Goal: Information Seeking & Learning: Find contact information

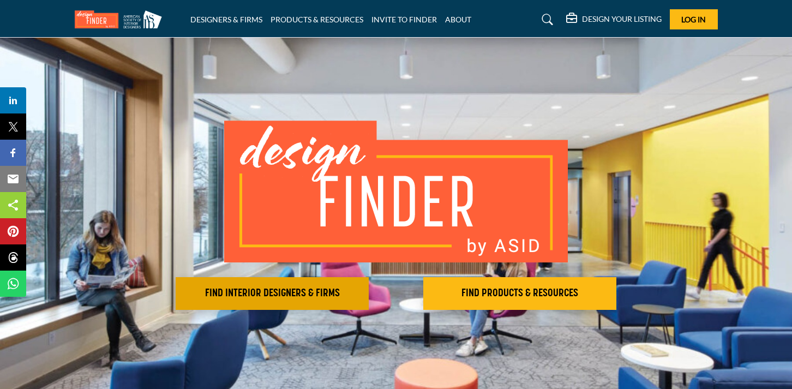
click at [285, 299] on h2 "FIND INTERIOR DESIGNERS & FIRMS" at bounding box center [272, 293] width 186 height 13
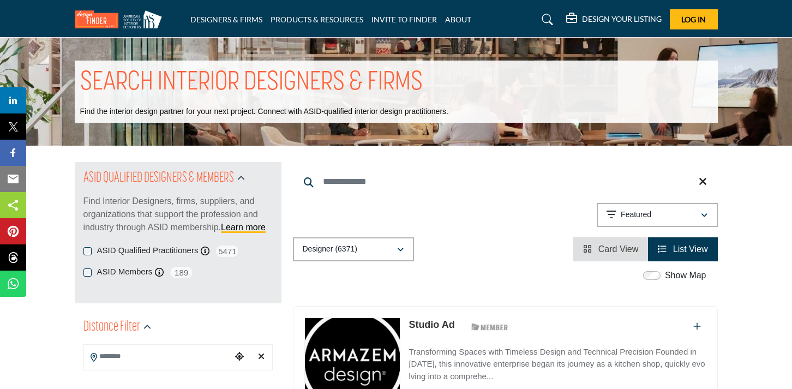
click at [682, 36] on header "DESIGNERS & FIRMS PRODUCTS & RESOURCES INVITE TO FINDER ABOUT" at bounding box center [396, 19] width 792 height 38
click at [688, 27] on button "Log In" at bounding box center [693, 19] width 48 height 20
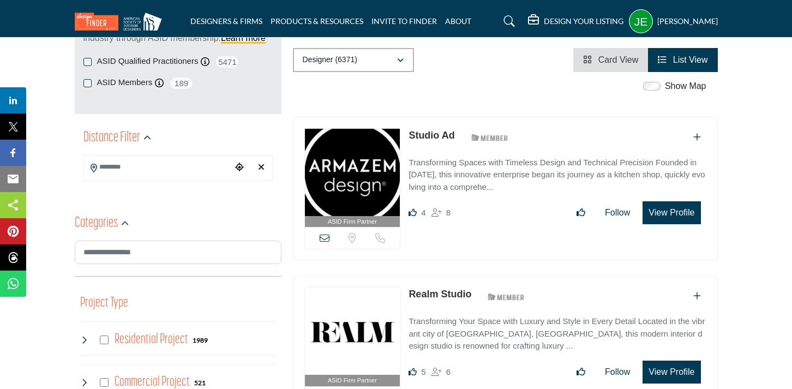
scroll to position [79, 0]
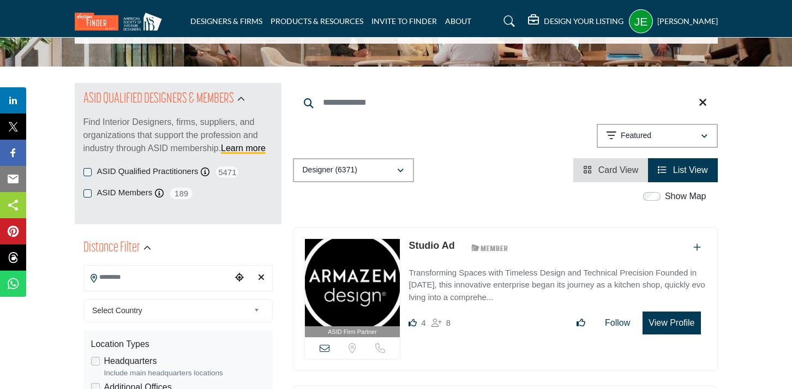
click at [150, 280] on input "Search Location" at bounding box center [157, 277] width 147 height 21
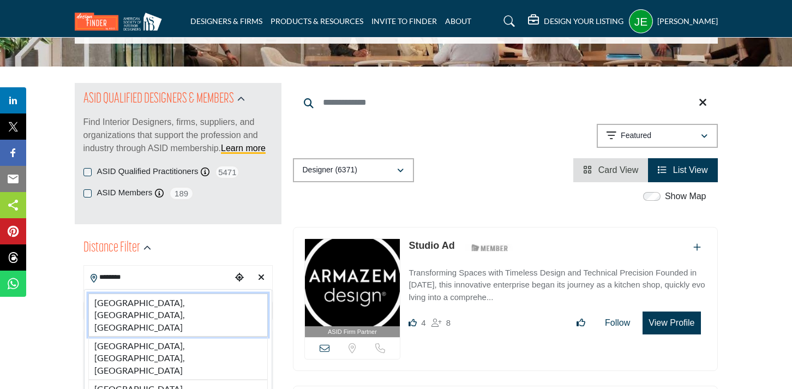
click at [124, 307] on li "[GEOGRAPHIC_DATA], [GEOGRAPHIC_DATA], [GEOGRAPHIC_DATA]" at bounding box center [177, 314] width 179 height 43
click at [124, 307] on span "Select Country" at bounding box center [170, 310] width 157 height 13
type input "**********"
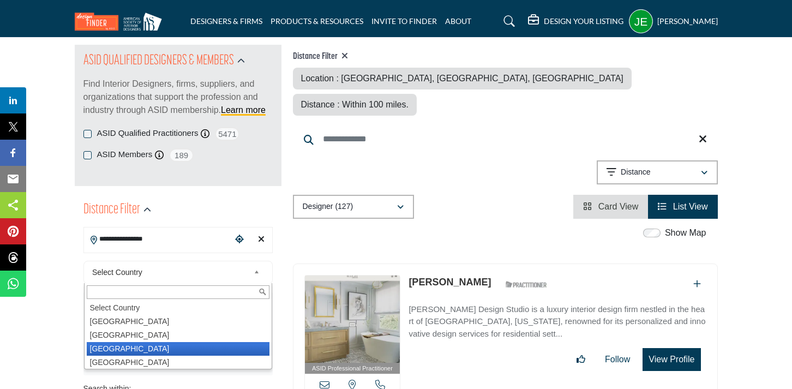
scroll to position [3, 0]
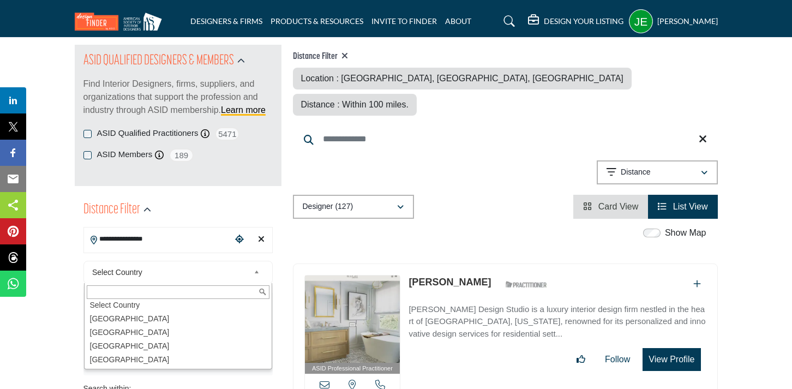
click at [408, 100] on span "Distance : Within 100 miles." at bounding box center [354, 104] width 107 height 9
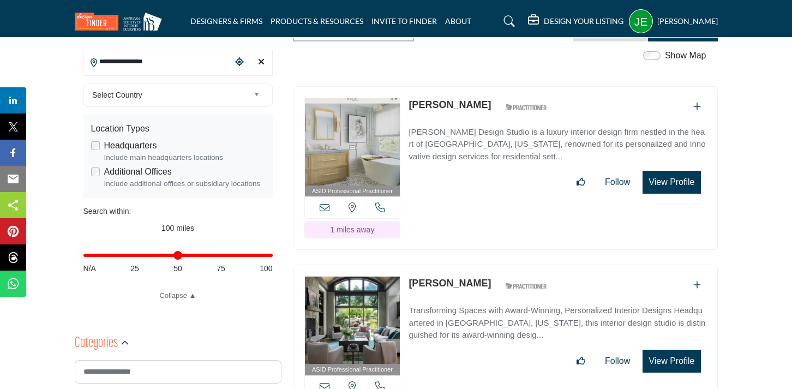
scroll to position [331, 0]
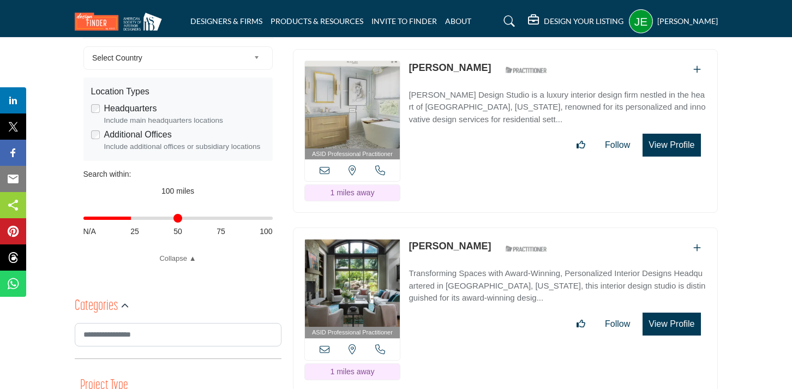
drag, startPoint x: 268, startPoint y: 222, endPoint x: 131, endPoint y: 230, distance: 137.0
type input "**"
click at [131, 219] on input "Distance in miles" at bounding box center [177, 218] width 189 height 2
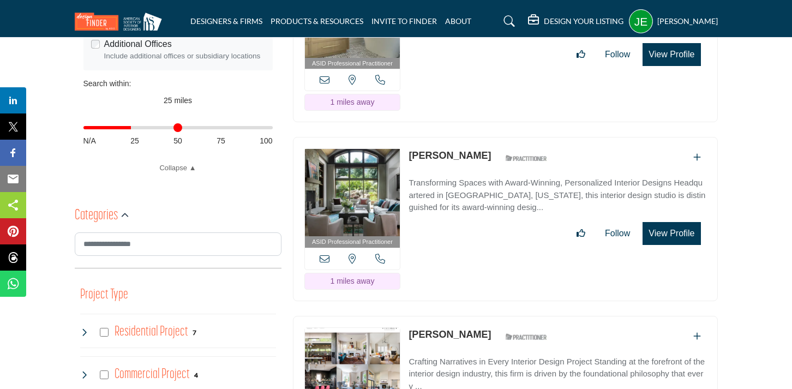
scroll to position [470, 0]
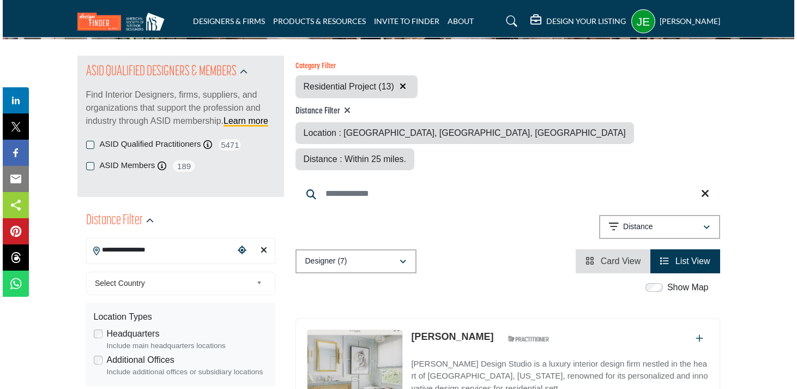
scroll to position [262, 0]
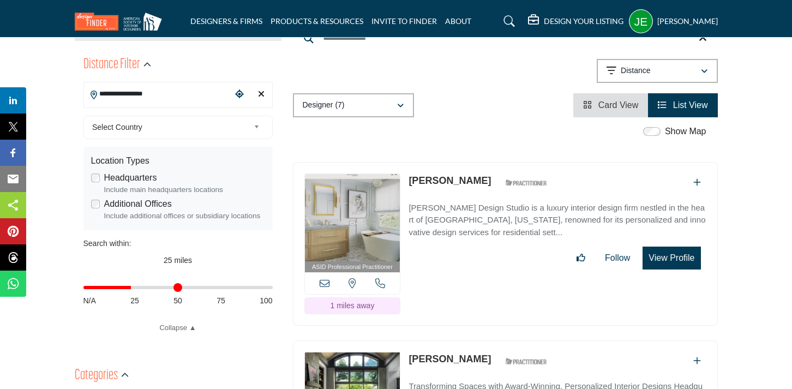
click at [672, 246] on button "View Profile" at bounding box center [671, 257] width 58 height 23
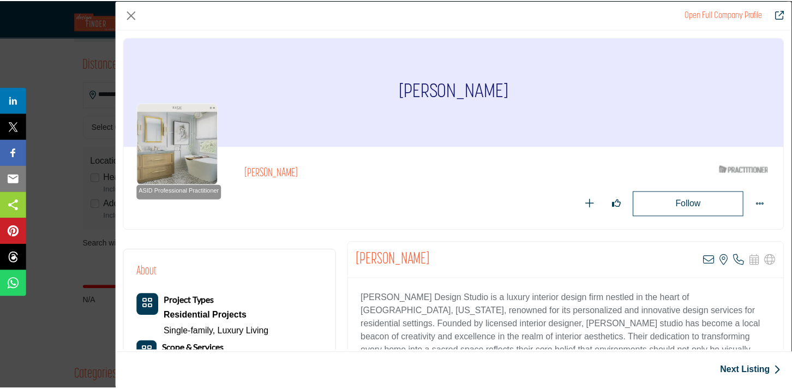
scroll to position [0, 0]
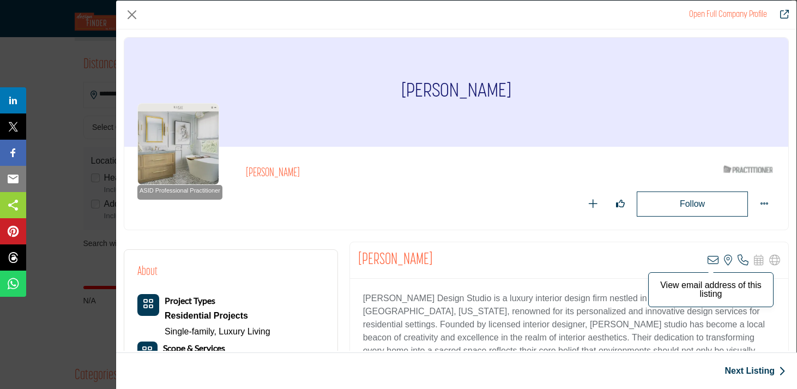
click at [710, 258] on icon "Company Data Modal" at bounding box center [713, 260] width 11 height 11
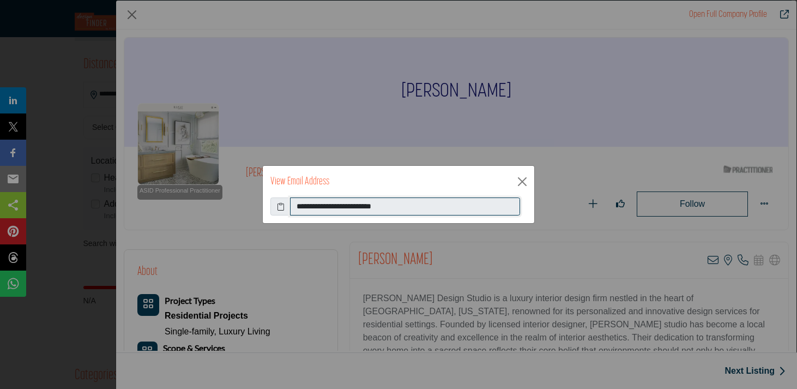
drag, startPoint x: 424, startPoint y: 205, endPoint x: 268, endPoint y: 196, distance: 156.7
click at [268, 196] on div "**********" at bounding box center [398, 194] width 273 height 59
click at [523, 184] on button "Close" at bounding box center [522, 181] width 16 height 16
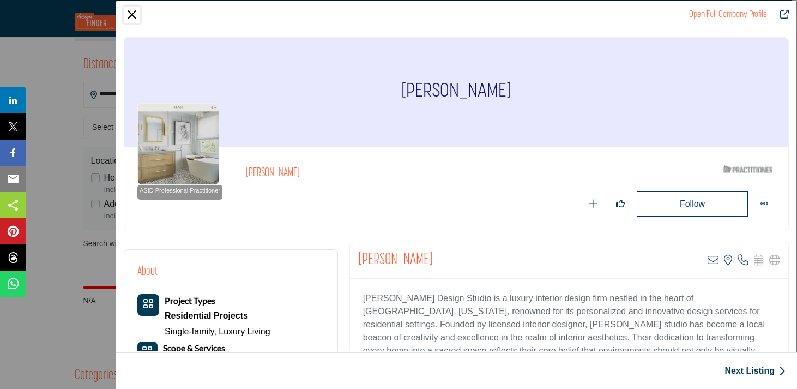
click at [132, 16] on button "Close" at bounding box center [132, 15] width 16 height 16
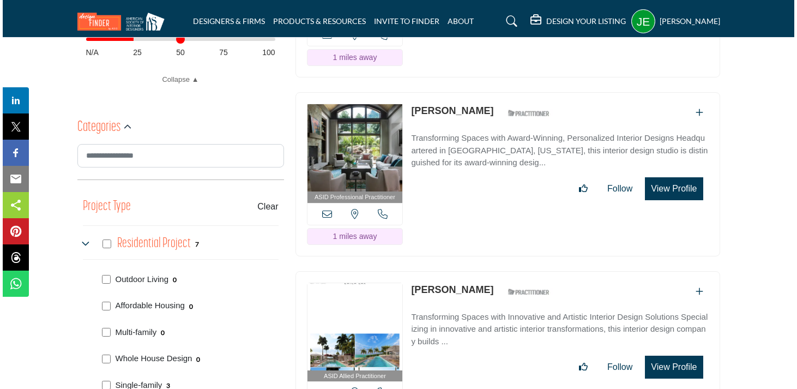
scroll to position [480, 0]
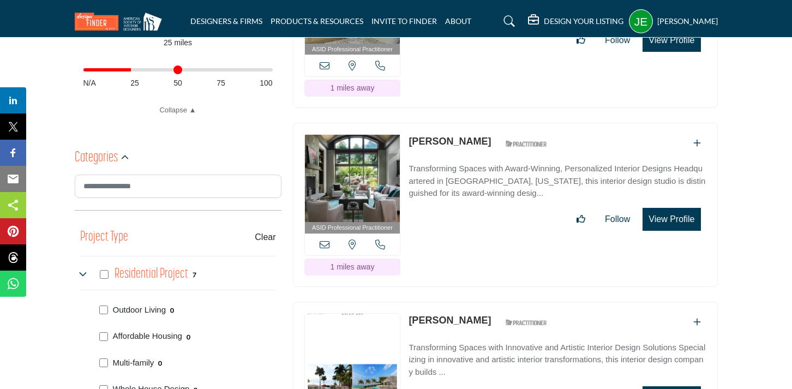
click at [674, 208] on button "View Profile" at bounding box center [671, 219] width 58 height 23
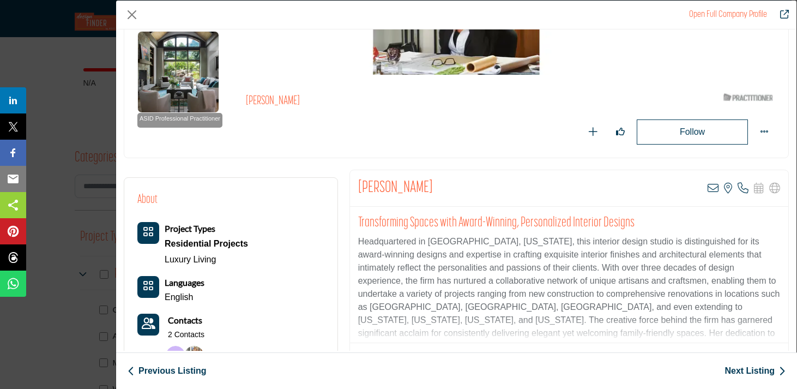
scroll to position [58, 0]
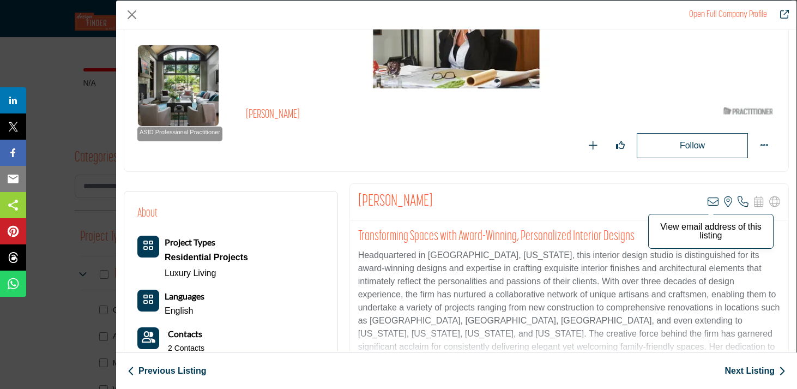
click at [708, 201] on icon "Company Data Modal" at bounding box center [713, 201] width 11 height 11
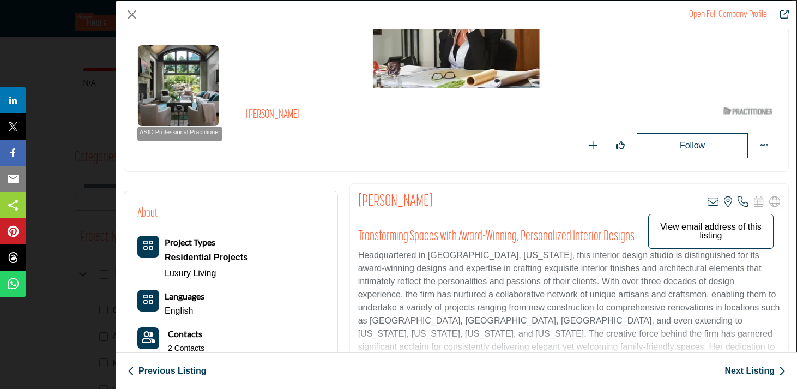
click at [708, 202] on icon "Company Data Modal" at bounding box center [713, 201] width 11 height 11
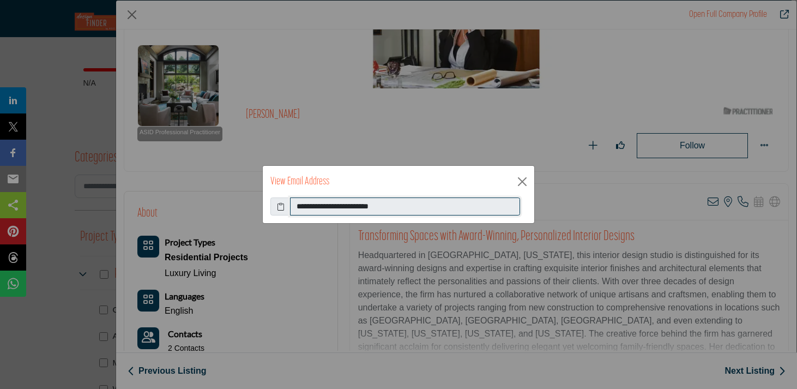
drag, startPoint x: 400, startPoint y: 207, endPoint x: 292, endPoint y: 204, distance: 107.4
click at [292, 204] on input "**********" at bounding box center [405, 206] width 230 height 19
click at [521, 180] on button "Close" at bounding box center [522, 181] width 16 height 16
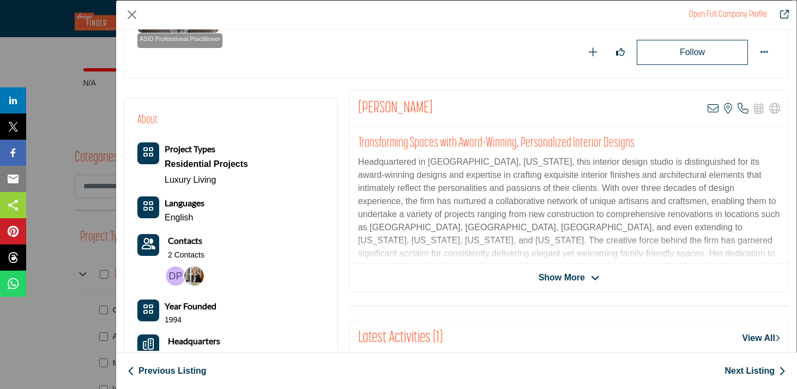
scroll to position [182, 0]
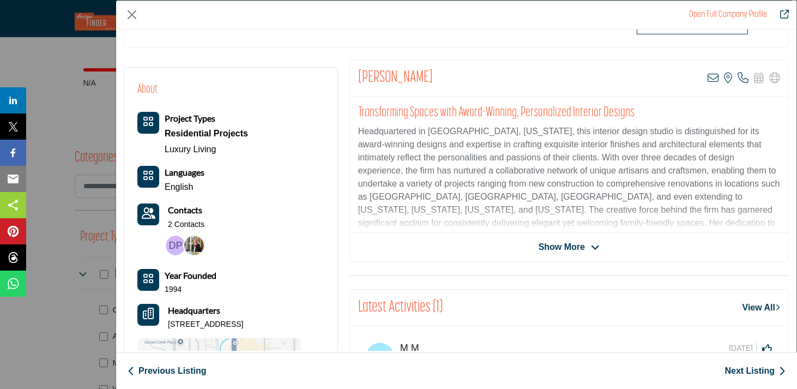
click at [571, 238] on div "[PERSON_NAME] View email address of this listing View the location of this list…" at bounding box center [568, 160] width 439 height 202
click at [565, 247] on span "Show More" at bounding box center [562, 246] width 46 height 13
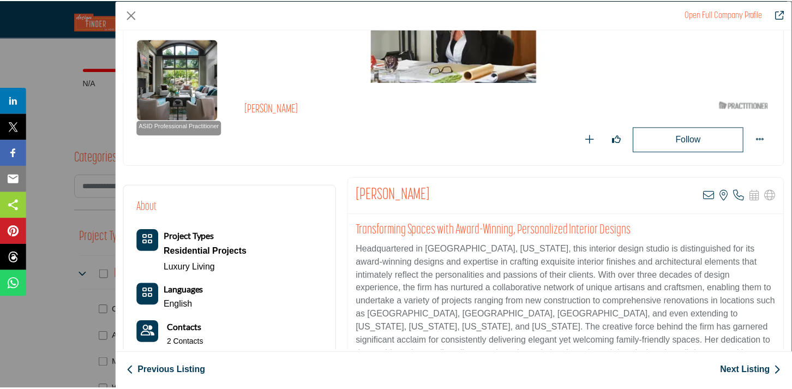
scroll to position [0, 0]
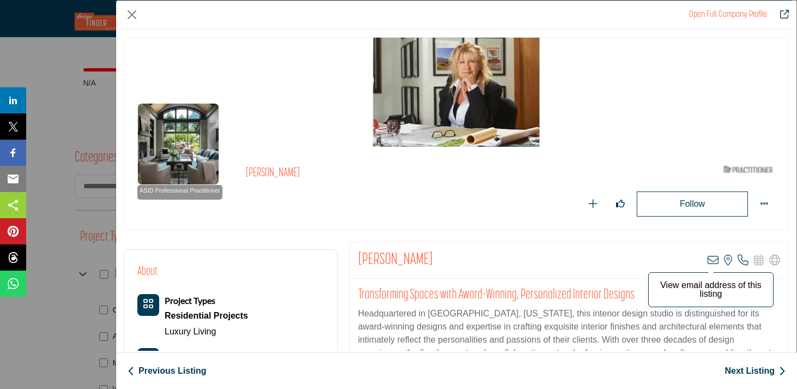
click at [708, 258] on icon "Company Data Modal" at bounding box center [713, 260] width 11 height 11
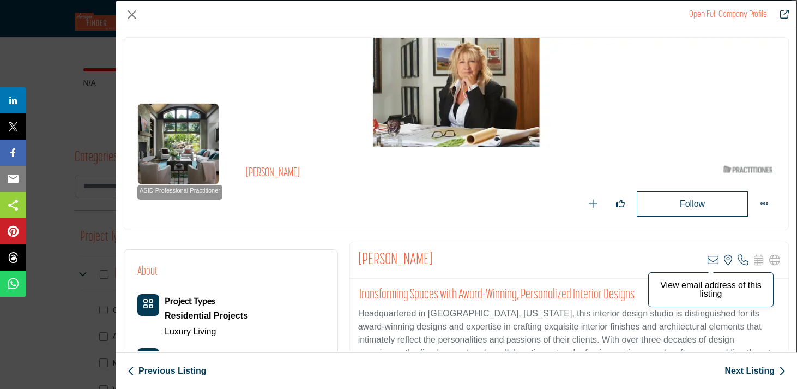
click at [708, 259] on icon "Company Data Modal" at bounding box center [713, 260] width 11 height 11
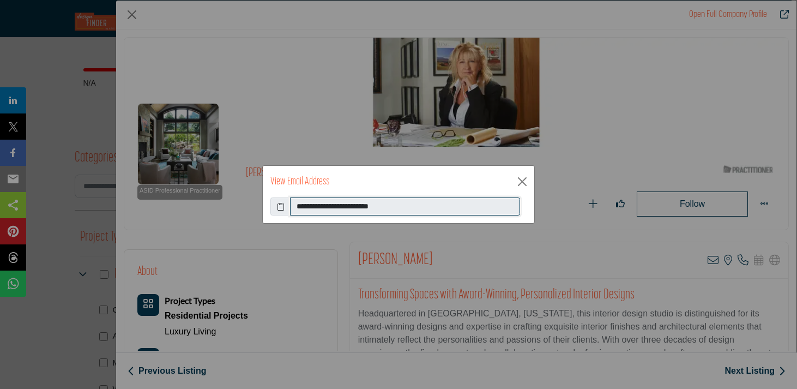
drag, startPoint x: 385, startPoint y: 208, endPoint x: 323, endPoint y: 209, distance: 61.6
click at [323, 209] on input "**********" at bounding box center [405, 206] width 230 height 19
drag, startPoint x: 410, startPoint y: 207, endPoint x: 268, endPoint y: 204, distance: 142.9
click at [268, 204] on div "**********" at bounding box center [398, 210] width 271 height 26
click at [525, 183] on button "Close" at bounding box center [522, 181] width 16 height 16
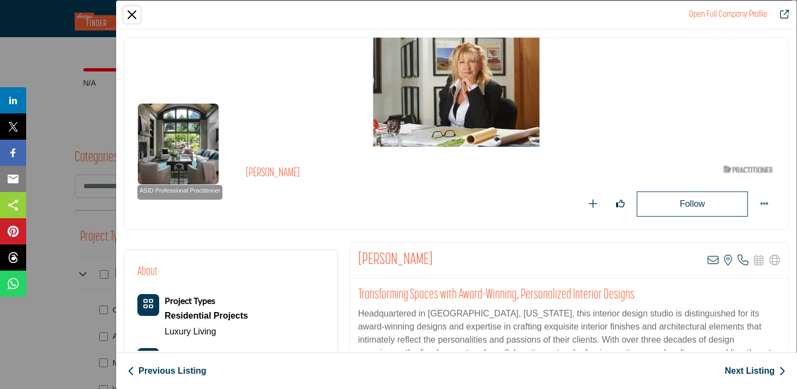
click at [135, 16] on button "Close" at bounding box center [132, 15] width 16 height 16
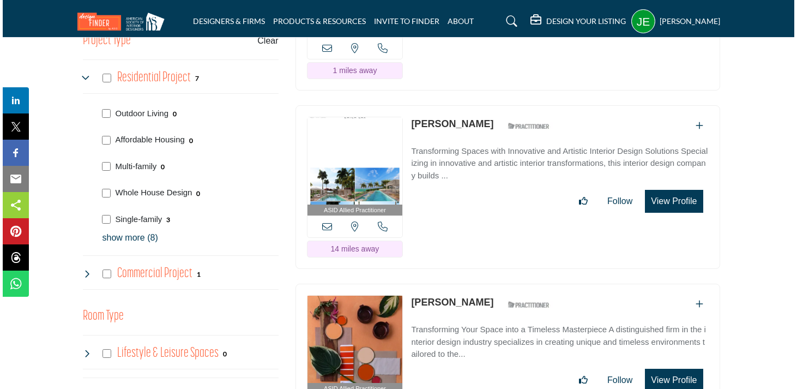
scroll to position [676, 0]
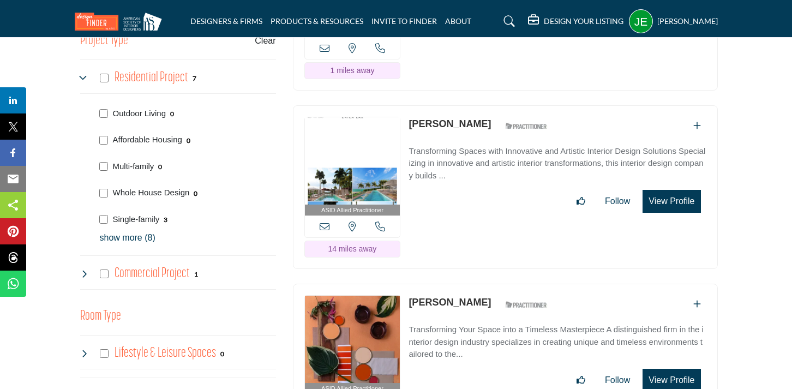
click at [321, 221] on icon at bounding box center [324, 226] width 10 height 10
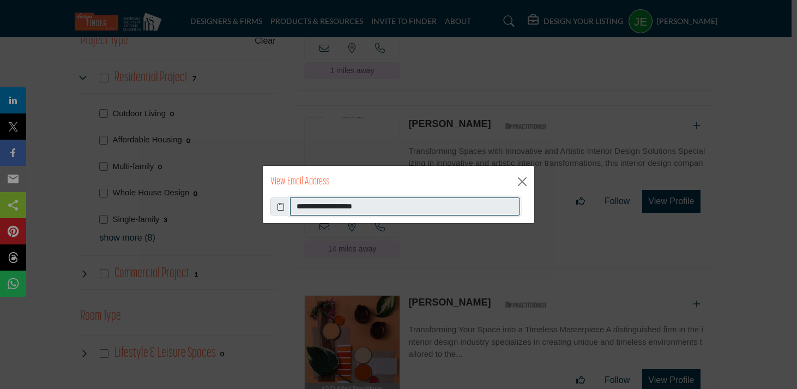
drag, startPoint x: 389, startPoint y: 210, endPoint x: 225, endPoint y: 184, distance: 166.6
click at [225, 184] on div "**********" at bounding box center [398, 194] width 797 height 389
click at [524, 179] on button "Close" at bounding box center [522, 181] width 16 height 16
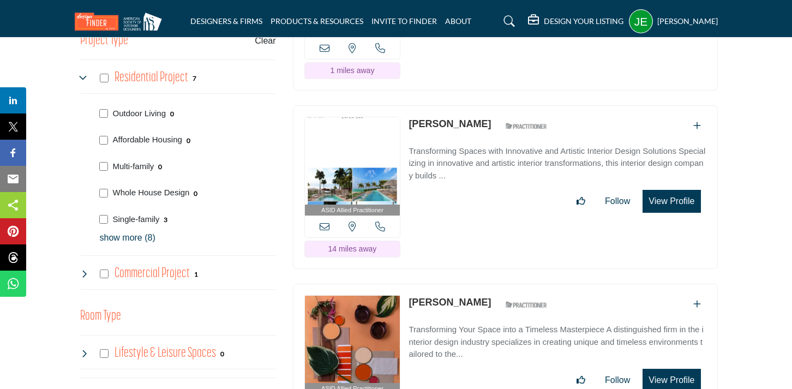
click at [381, 221] on icon at bounding box center [380, 226] width 10 height 10
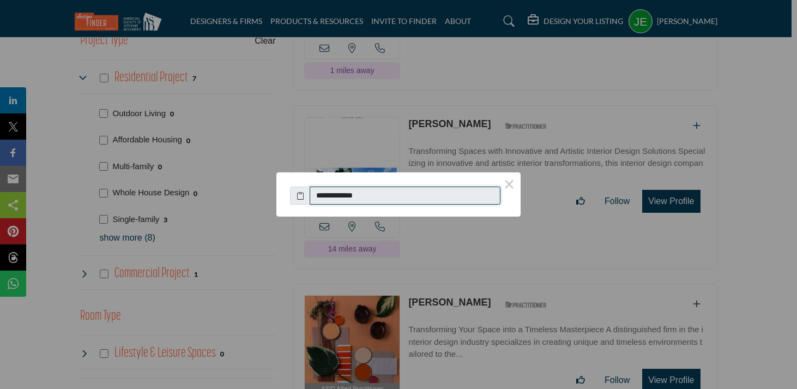
drag, startPoint x: 382, startPoint y: 198, endPoint x: 306, endPoint y: 197, distance: 75.2
click at [306, 197] on div "**********" at bounding box center [398, 193] width 217 height 24
click at [508, 184] on button "×" at bounding box center [509, 183] width 23 height 23
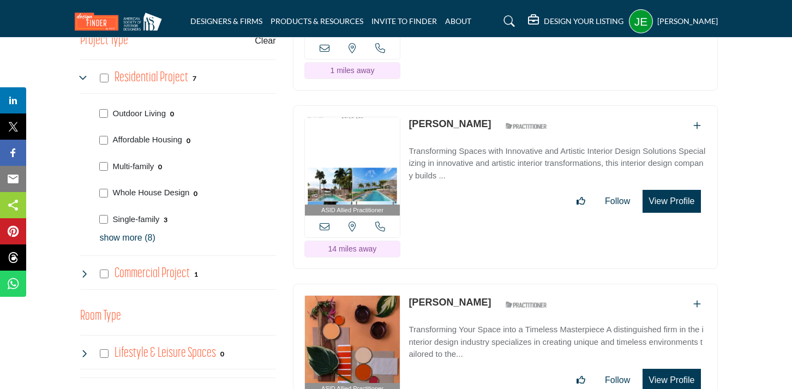
click at [670, 190] on button "View Profile" at bounding box center [671, 201] width 58 height 23
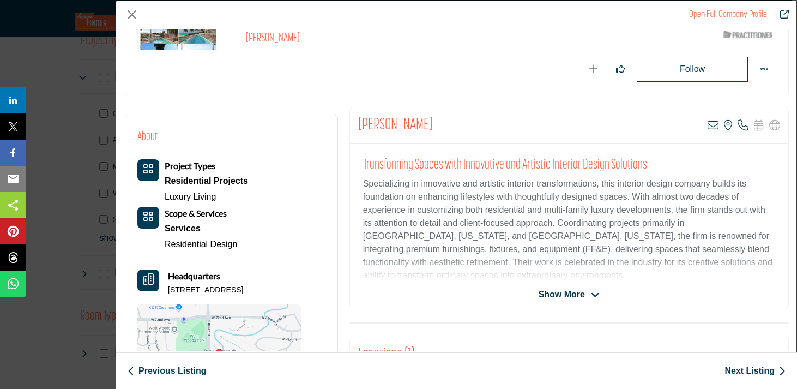
scroll to position [274, 0]
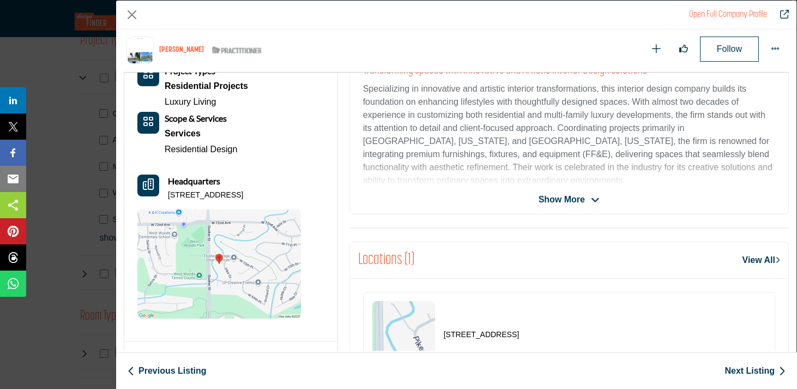
click at [566, 200] on span "Show More" at bounding box center [562, 199] width 46 height 13
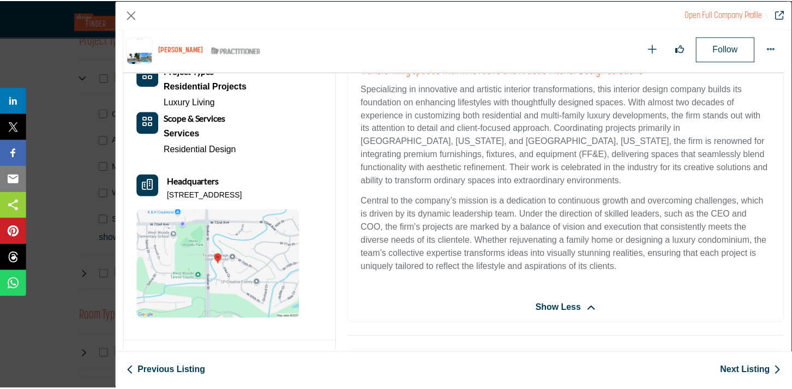
scroll to position [0, 0]
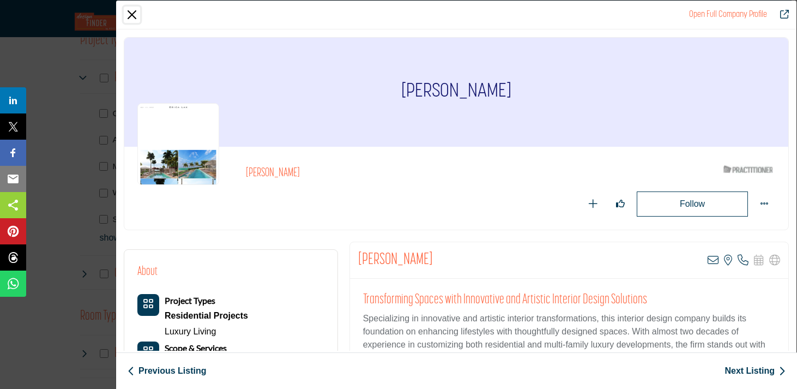
click at [131, 15] on button "Close" at bounding box center [132, 15] width 16 height 16
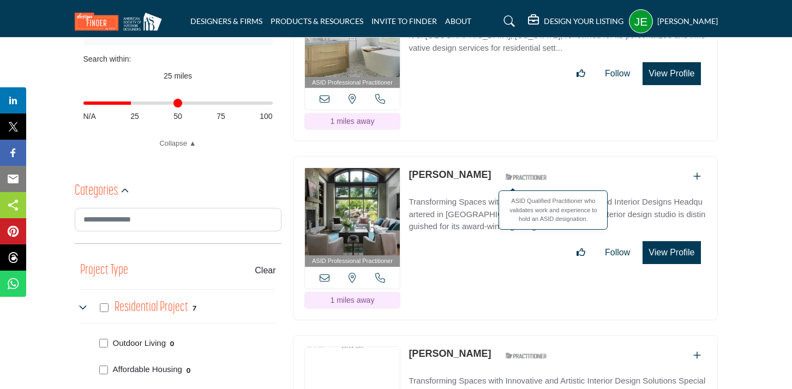
scroll to position [375, 0]
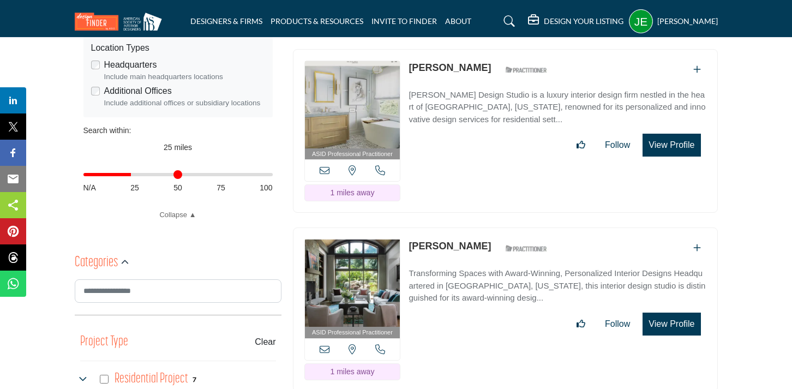
click at [381, 344] on icon at bounding box center [380, 349] width 10 height 10
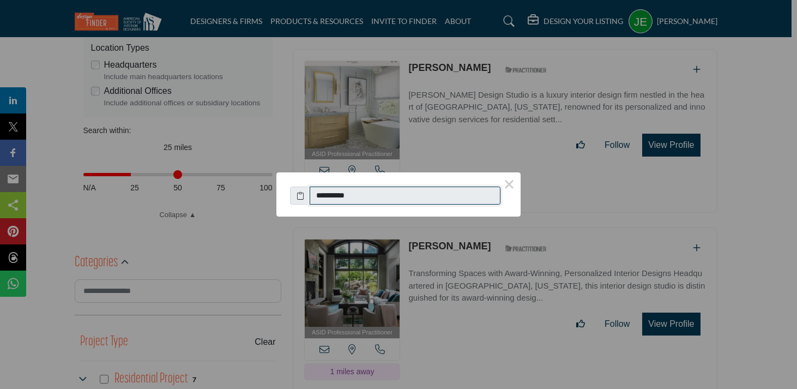
drag, startPoint x: 375, startPoint y: 189, endPoint x: 367, endPoint y: 206, distance: 18.3
click at [367, 206] on div "**********" at bounding box center [398, 189] width 244 height 35
click at [511, 184] on button "×" at bounding box center [509, 183] width 23 height 23
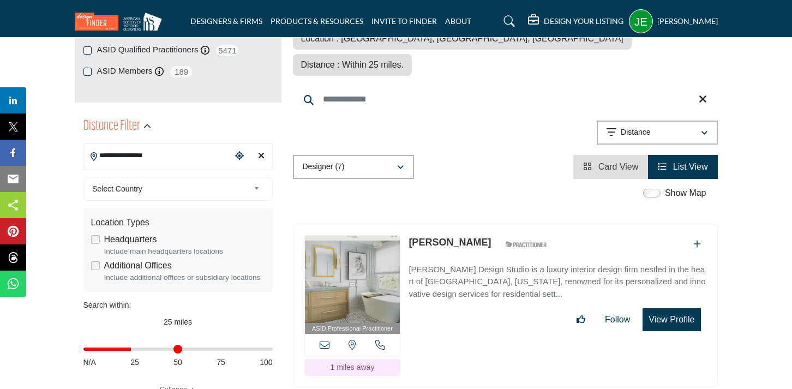
scroll to position [317, 0]
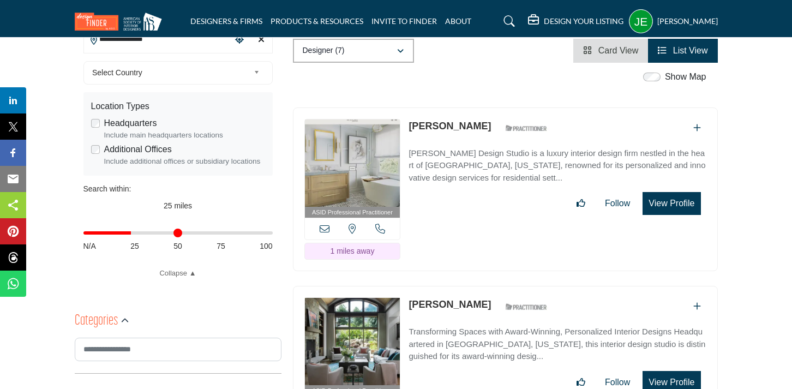
click at [383, 224] on icon at bounding box center [380, 229] width 10 height 10
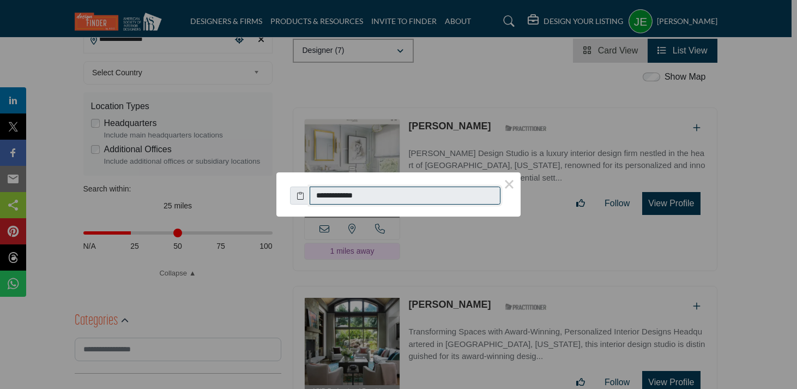
drag, startPoint x: 378, startPoint y: 198, endPoint x: 296, endPoint y: 188, distance: 82.4
click at [296, 188] on div "**********" at bounding box center [398, 193] width 217 height 24
click at [512, 181] on button "×" at bounding box center [509, 183] width 23 height 23
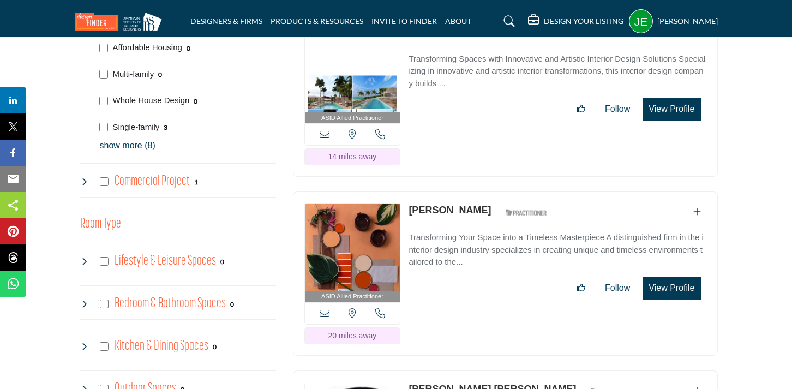
scroll to position [821, 0]
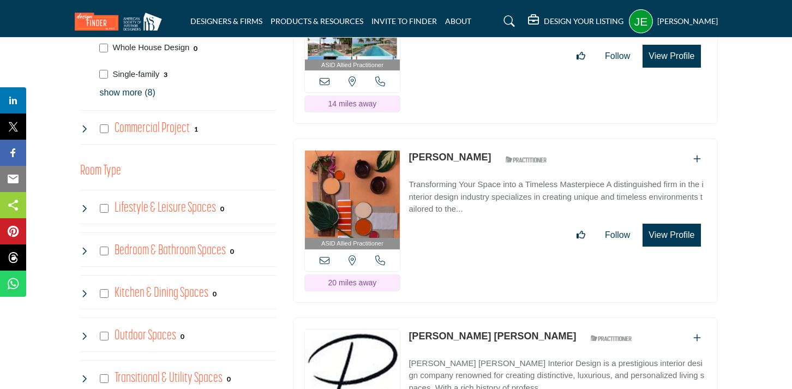
click at [323, 255] on icon at bounding box center [324, 260] width 10 height 10
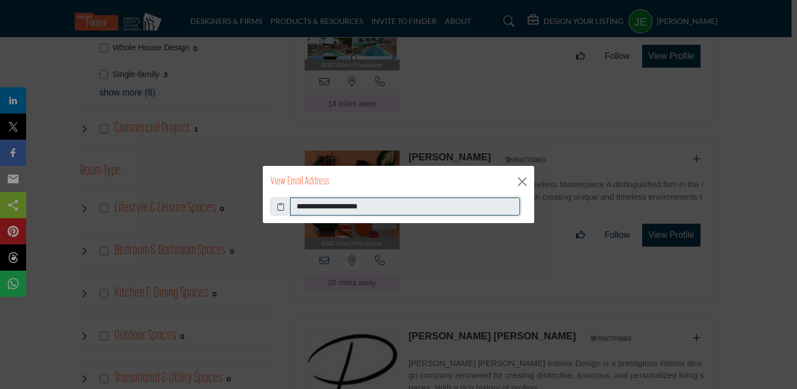
drag, startPoint x: 386, startPoint y: 210, endPoint x: 275, endPoint y: 203, distance: 111.4
click at [275, 203] on div "**********" at bounding box center [398, 206] width 256 height 19
click at [525, 179] on button "Close" at bounding box center [522, 181] width 16 height 16
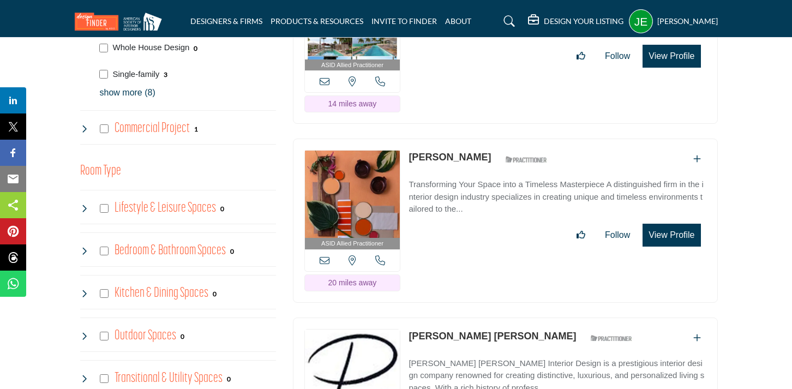
click at [384, 255] on icon at bounding box center [380, 260] width 10 height 10
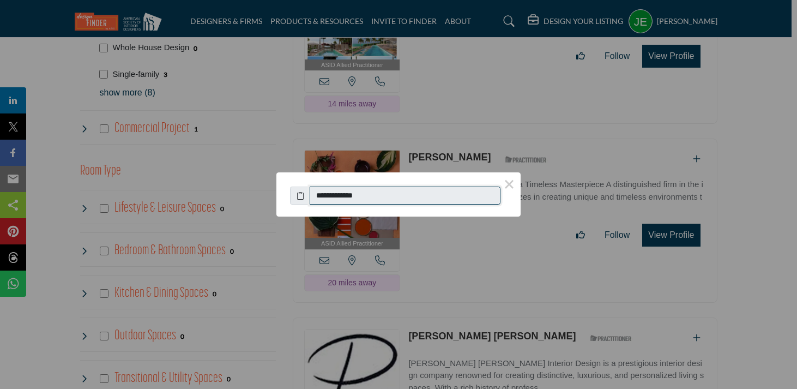
drag, startPoint x: 380, startPoint y: 195, endPoint x: 290, endPoint y: 187, distance: 90.3
click at [290, 187] on div "**********" at bounding box center [398, 193] width 217 height 24
click at [511, 184] on button "×" at bounding box center [509, 183] width 23 height 23
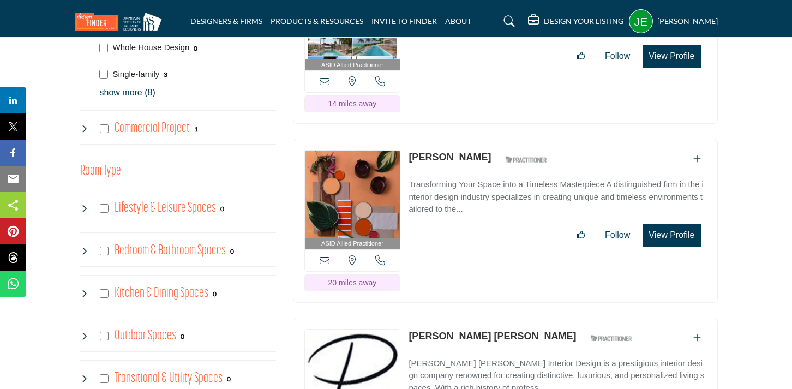
click at [316, 249] on div "[US_STATE], [GEOGRAPHIC_DATA]" at bounding box center [352, 260] width 95 height 22
click at [322, 255] on icon at bounding box center [324, 260] width 10 height 10
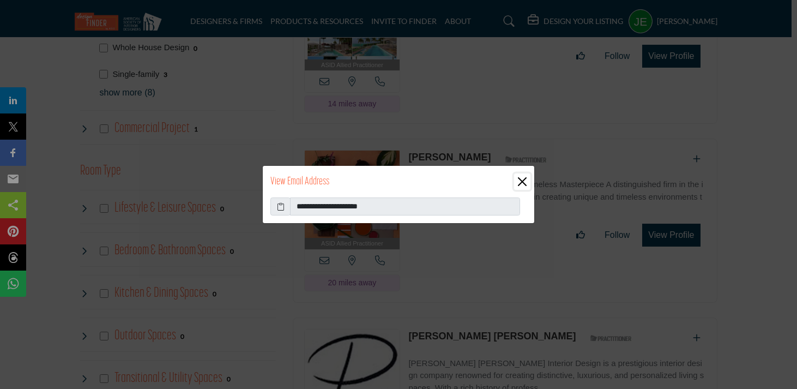
click at [527, 182] on button "Close" at bounding box center [522, 181] width 16 height 16
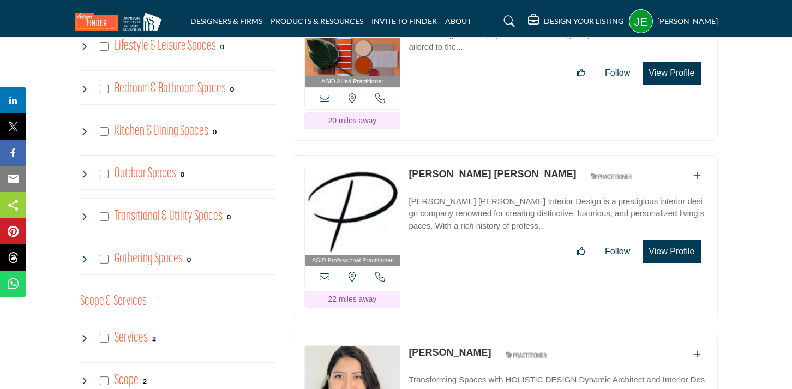
scroll to position [1053, 0]
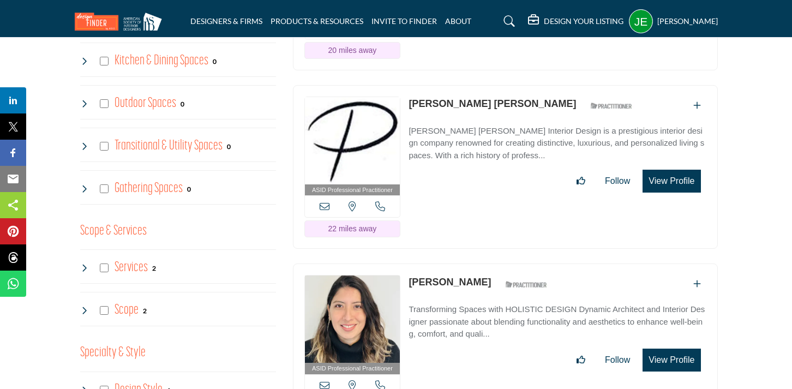
click at [382, 201] on icon at bounding box center [380, 206] width 10 height 10
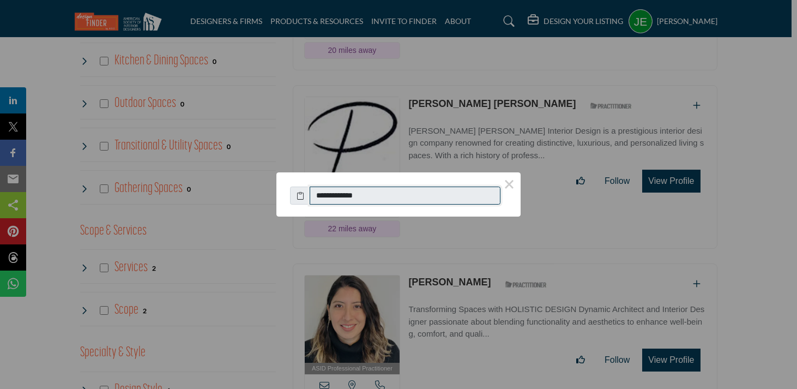
drag, startPoint x: 396, startPoint y: 197, endPoint x: 294, endPoint y: 195, distance: 102.0
click at [293, 195] on div "**********" at bounding box center [398, 193] width 217 height 24
click at [510, 184] on button "×" at bounding box center [509, 183] width 23 height 23
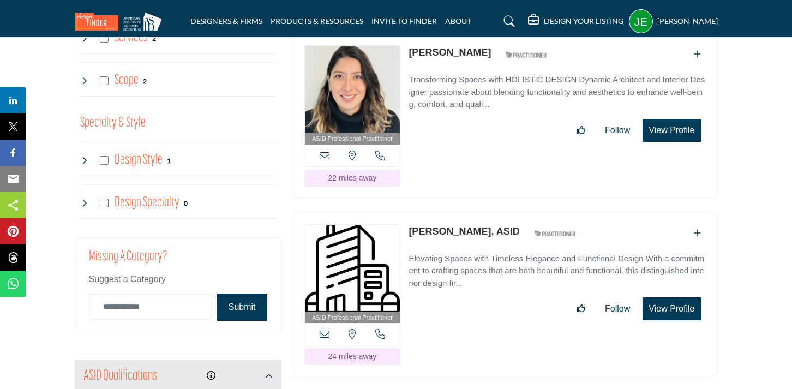
scroll to position [1190, 0]
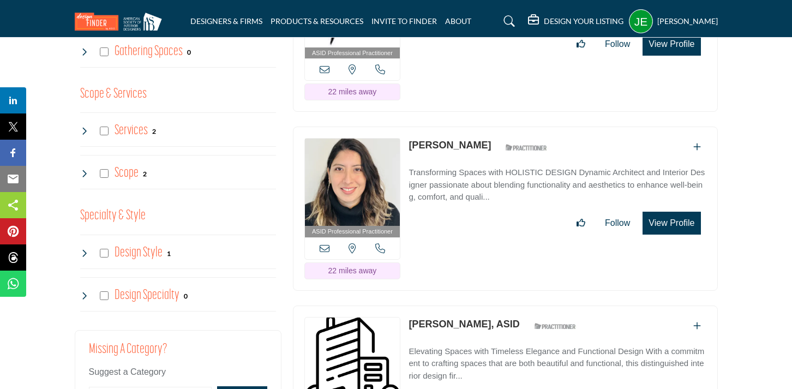
click at [325, 243] on icon at bounding box center [324, 248] width 10 height 10
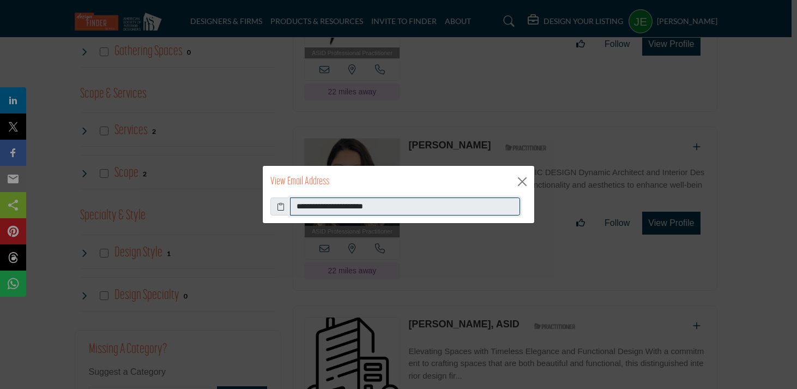
drag, startPoint x: 395, startPoint y: 210, endPoint x: 245, endPoint y: 200, distance: 150.2
click at [245, 200] on div "**********" at bounding box center [398, 194] width 797 height 389
click at [522, 183] on button "Close" at bounding box center [522, 181] width 16 height 16
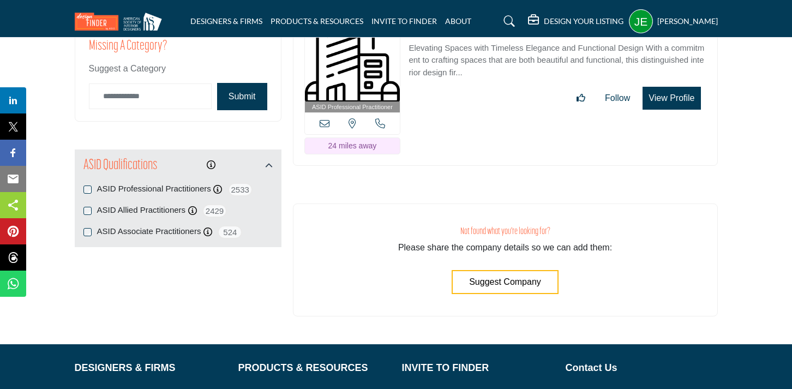
scroll to position [1203, 0]
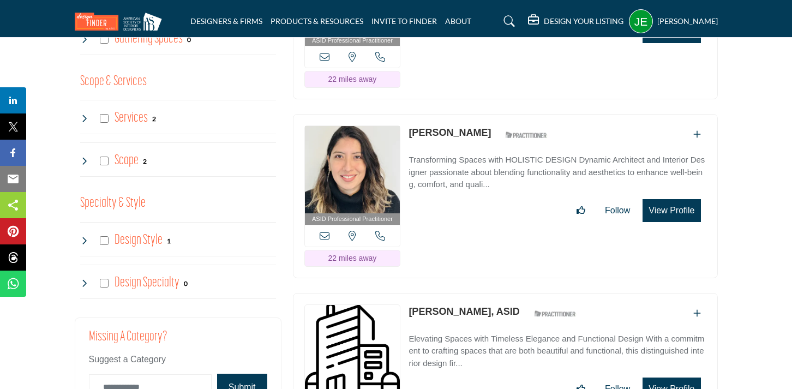
click at [379, 231] on icon at bounding box center [380, 236] width 10 height 10
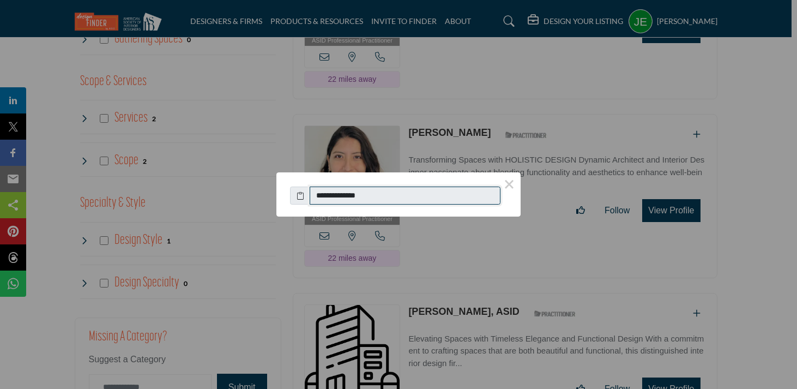
drag, startPoint x: 375, startPoint y: 196, endPoint x: 285, endPoint y: 195, distance: 90.0
click at [285, 195] on div "**********" at bounding box center [398, 189] width 244 height 35
click at [509, 185] on button "×" at bounding box center [509, 183] width 23 height 23
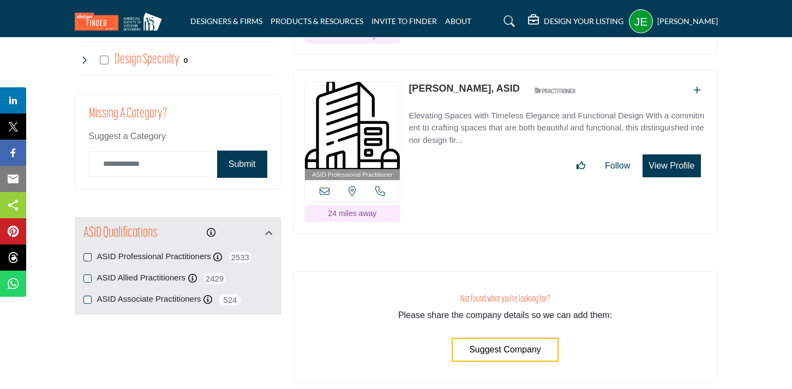
scroll to position [1435, 0]
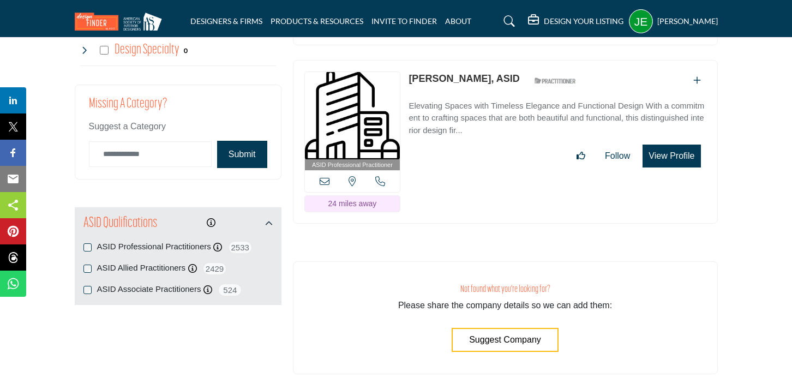
click at [325, 176] on icon at bounding box center [324, 181] width 10 height 10
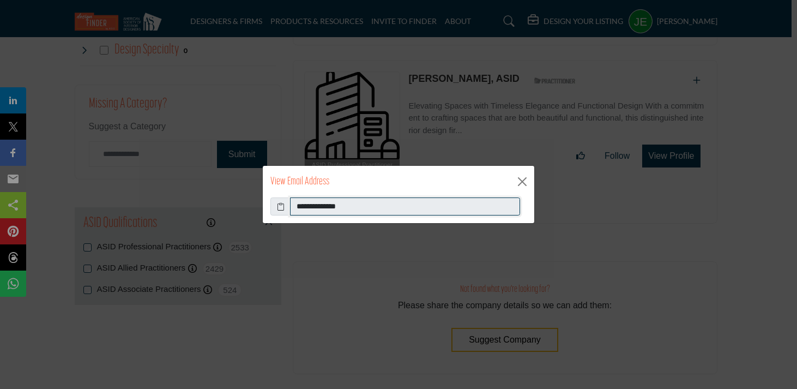
drag, startPoint x: 372, startPoint y: 214, endPoint x: 264, endPoint y: 203, distance: 107.9
click at [264, 203] on div "**********" at bounding box center [398, 210] width 271 height 26
click at [520, 182] on button "Close" at bounding box center [522, 181] width 16 height 16
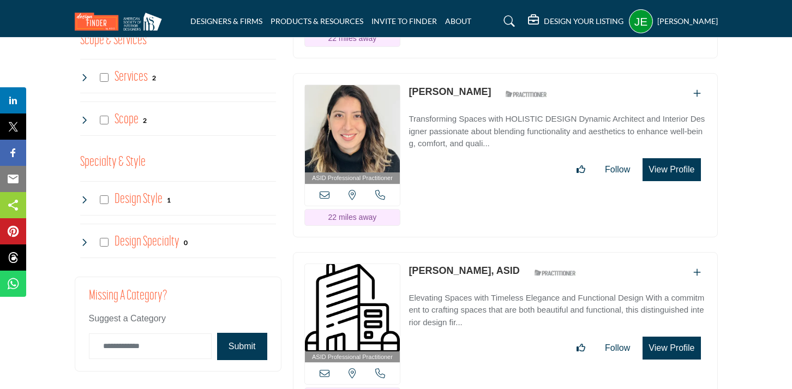
scroll to position [1339, 0]
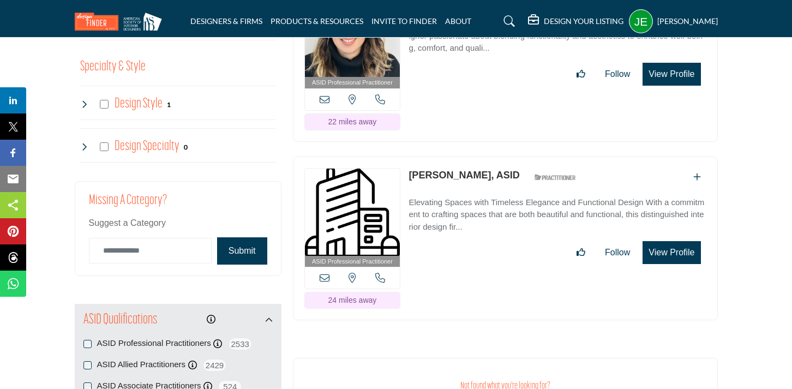
click at [327, 273] on icon at bounding box center [324, 278] width 10 height 10
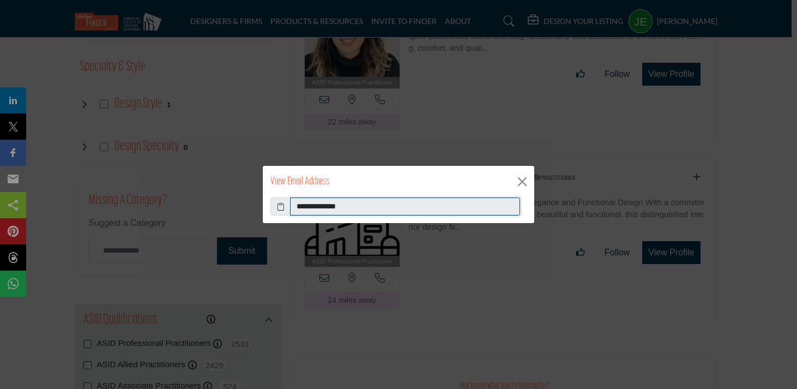
drag, startPoint x: 363, startPoint y: 207, endPoint x: 277, endPoint y: 199, distance: 85.4
click at [277, 199] on div "**********" at bounding box center [398, 206] width 256 height 19
click at [527, 182] on button "Close" at bounding box center [522, 181] width 16 height 16
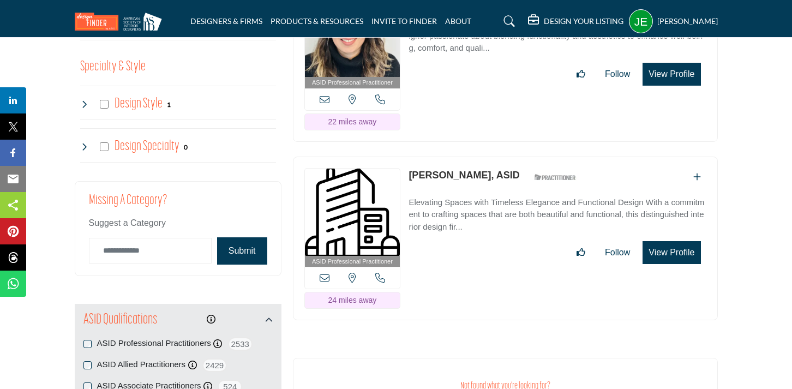
click at [377, 273] on icon at bounding box center [380, 278] width 10 height 10
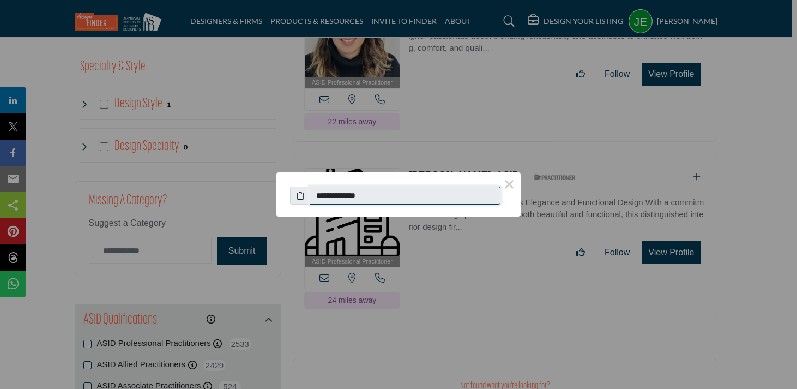
drag, startPoint x: 377, startPoint y: 196, endPoint x: 280, endPoint y: 192, distance: 96.5
click at [280, 192] on div "**********" at bounding box center [398, 189] width 244 height 35
click at [507, 191] on button "×" at bounding box center [509, 183] width 23 height 23
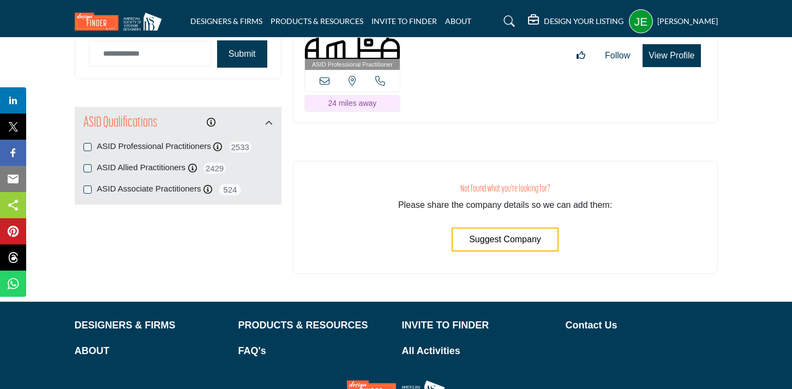
scroll to position [1330, 0]
